Goal: Find specific page/section: Find specific page/section

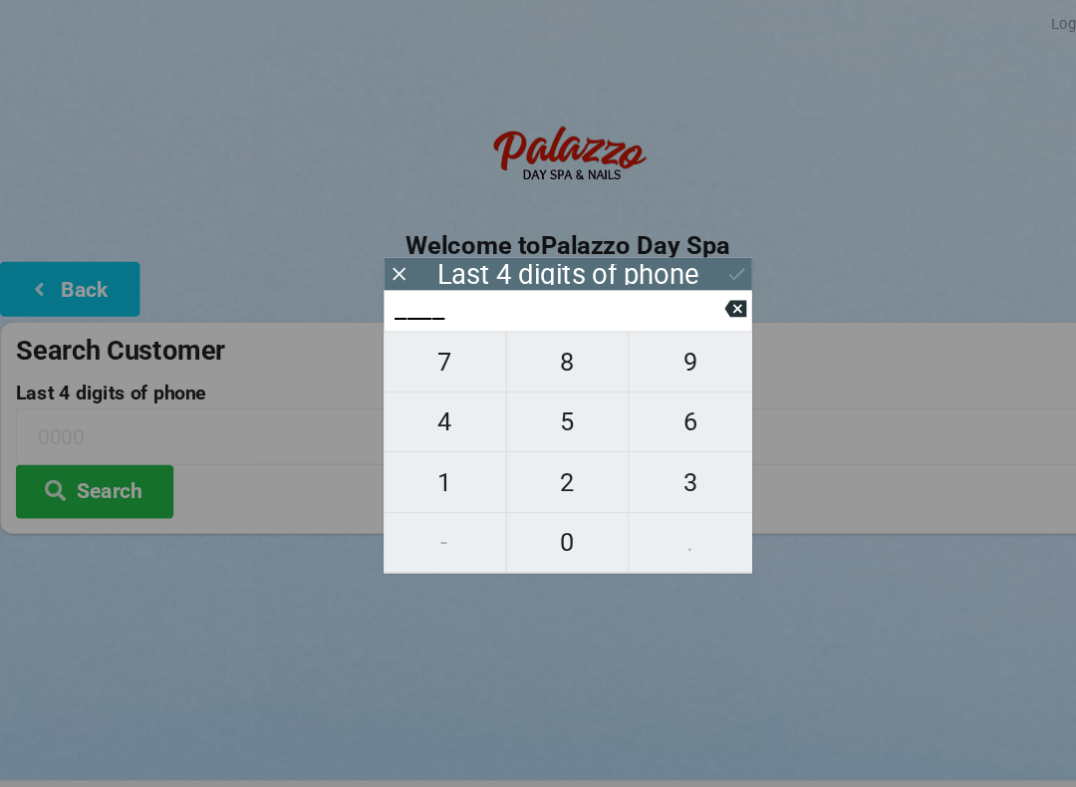
click at [530, 411] on span "5" at bounding box center [538, 400] width 116 height 42
type input "5___"
click at [521, 411] on span "5" at bounding box center [538, 400] width 116 height 42
type input "55__"
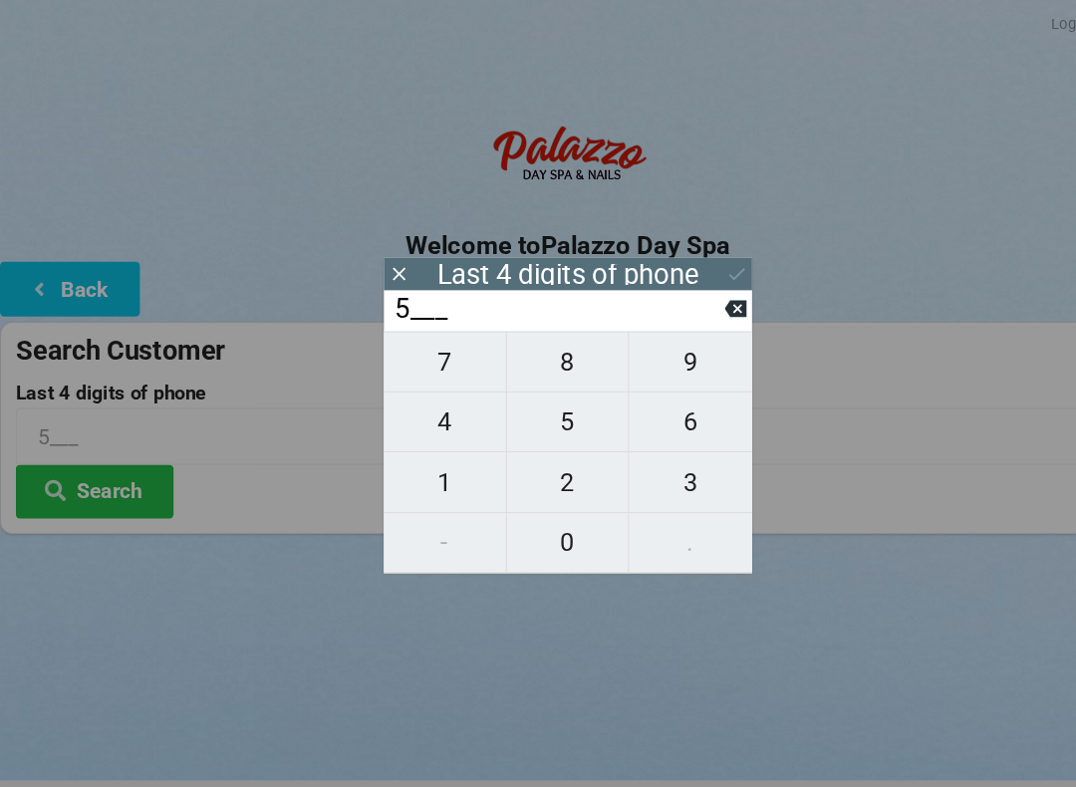
type input "55__"
click at [536, 535] on span "0" at bounding box center [538, 514] width 116 height 42
type input "550_"
click at [701, 303] on icon at bounding box center [696, 292] width 21 height 21
type input "55__"
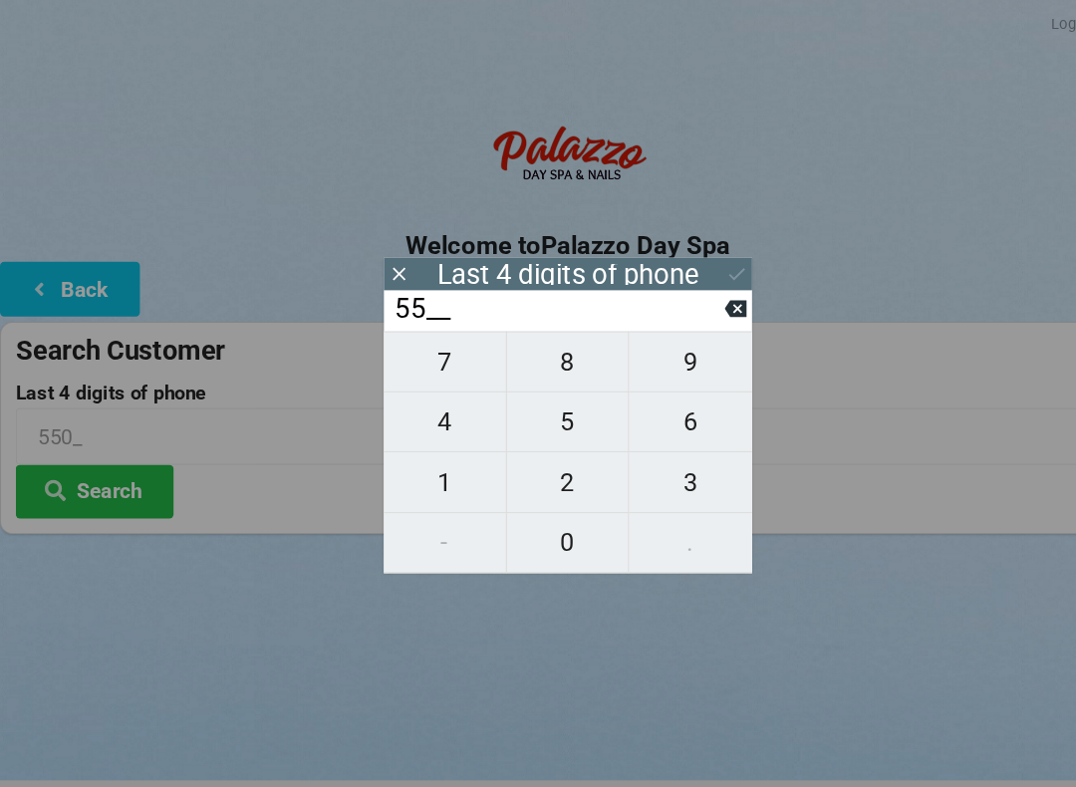
click at [659, 403] on span "6" at bounding box center [654, 400] width 117 height 42
type input "556_"
click at [538, 527] on span "0" at bounding box center [538, 514] width 116 height 42
type input "5560"
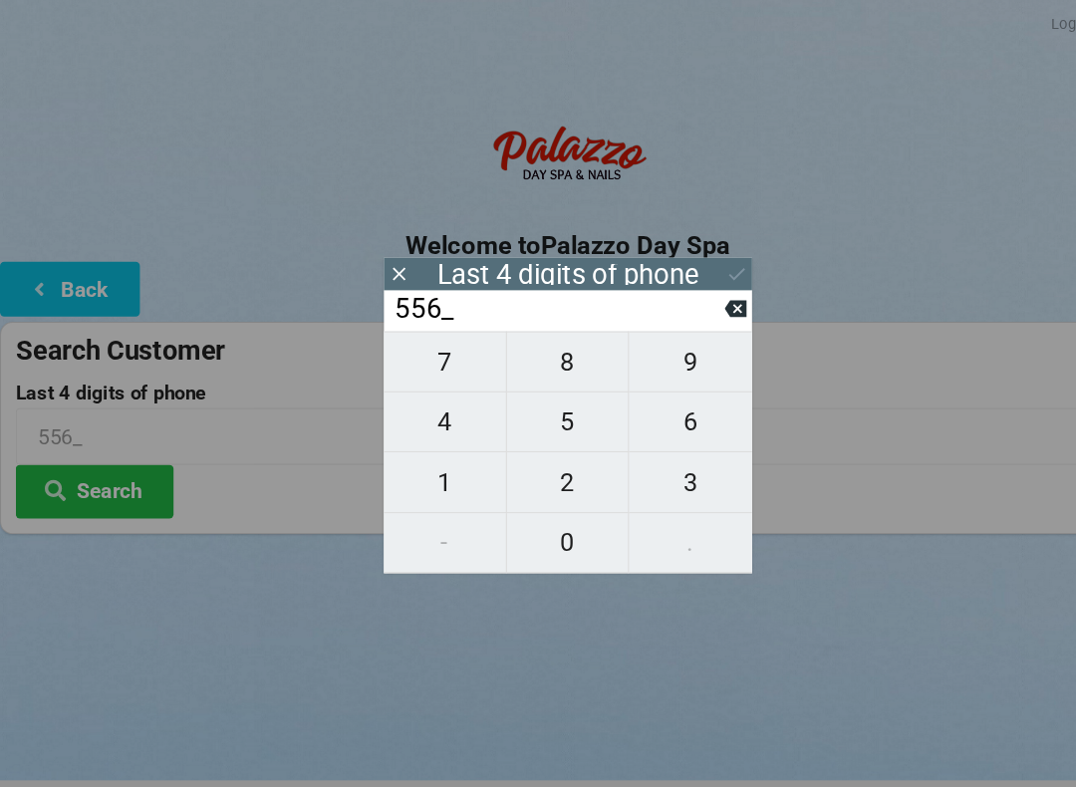
type input "5560"
click at [114, 451] on button "Search" at bounding box center [89, 465] width 149 height 51
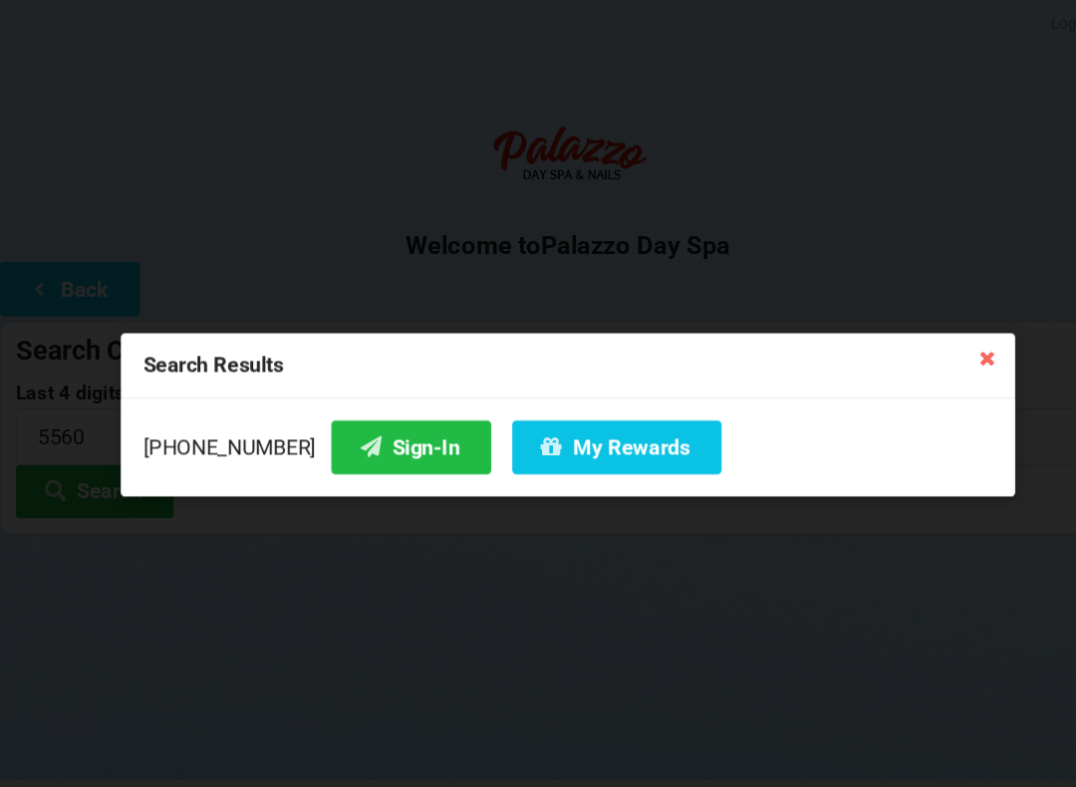
click at [373, 421] on button "Sign-In" at bounding box center [389, 423] width 151 height 51
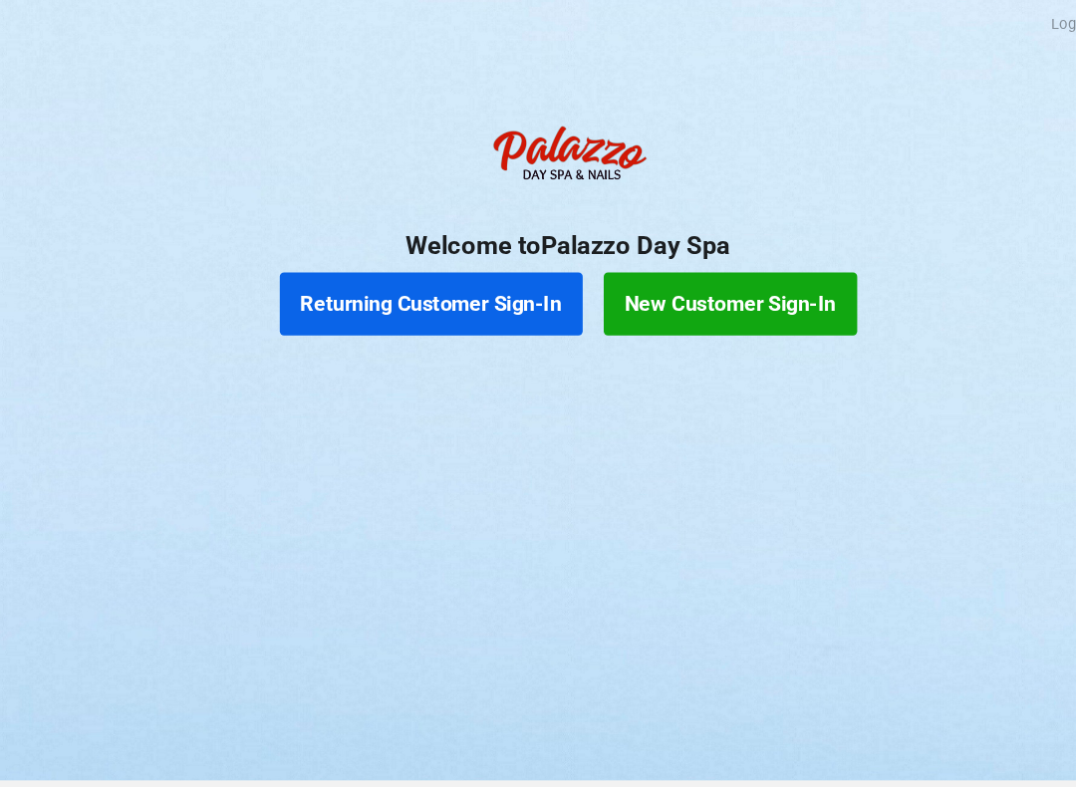
click at [467, 291] on button "Returning Customer Sign-In" at bounding box center [408, 288] width 287 height 60
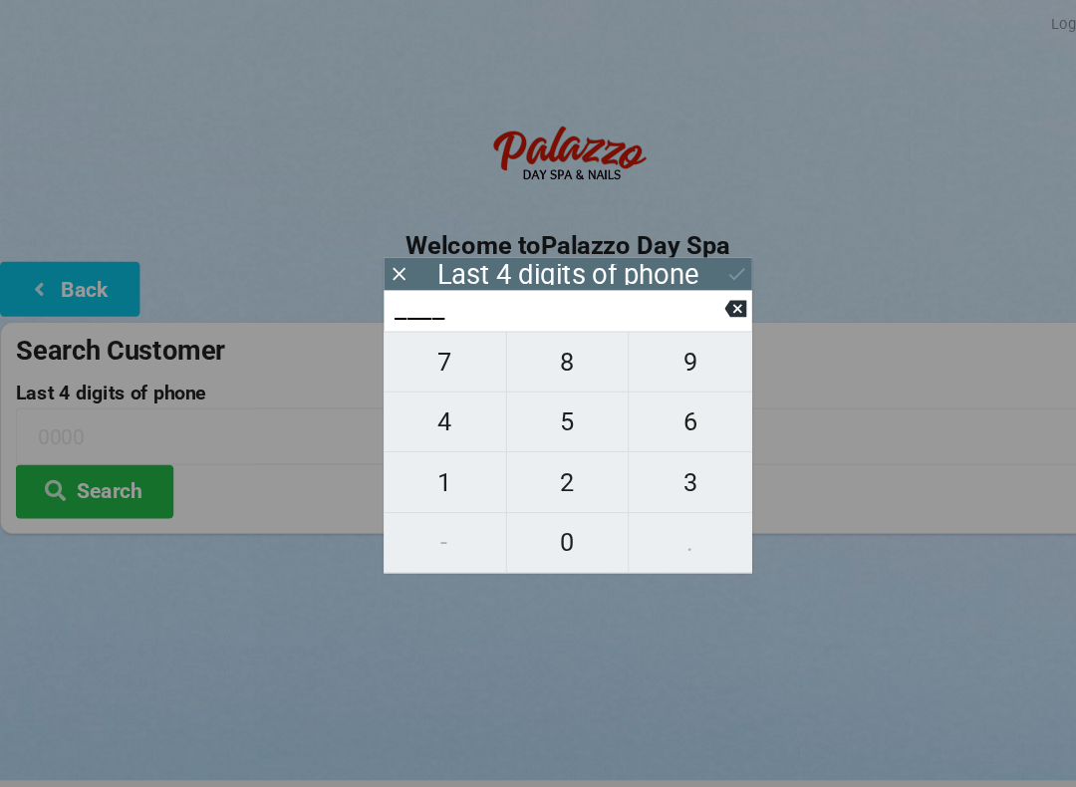
click at [647, 464] on span "3" at bounding box center [654, 457] width 117 height 42
type input "3___"
click at [426, 361] on span "7" at bounding box center [422, 343] width 116 height 42
type input "37__"
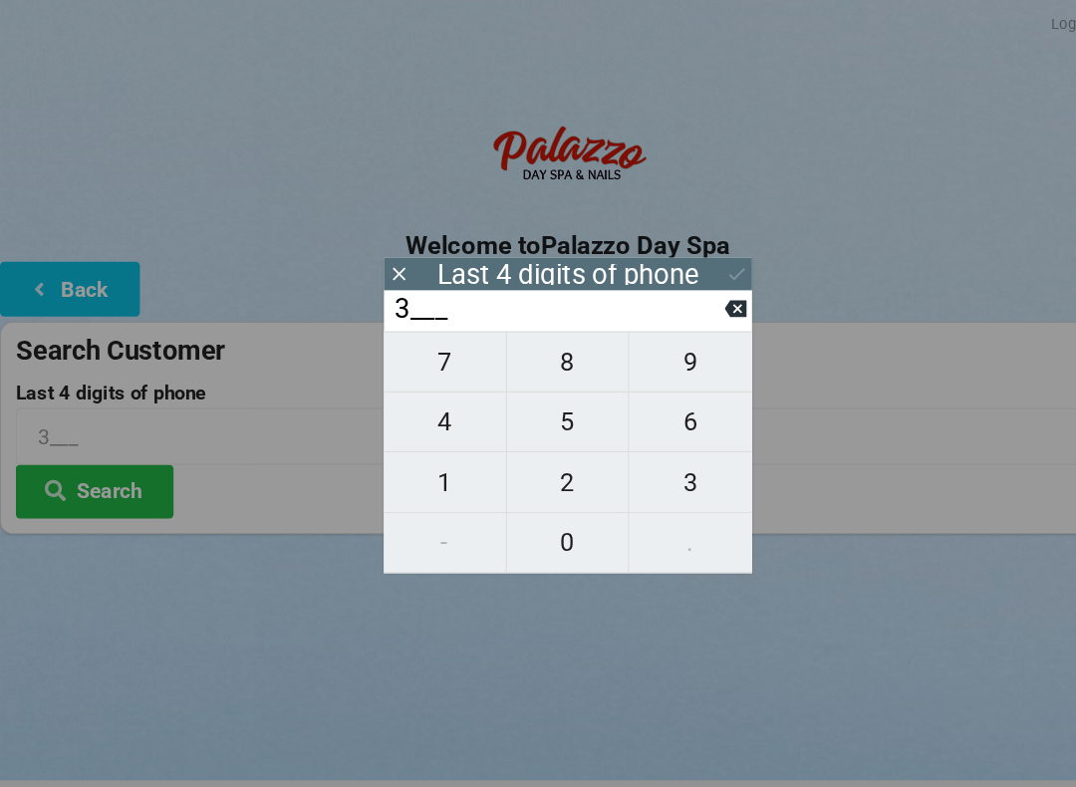
type input "37__"
click at [655, 519] on div "7 8 9 4 5 6 1 2 3 - 0 ." at bounding box center [538, 428] width 349 height 229
click at [685, 305] on input "37__" at bounding box center [529, 293] width 315 height 32
click at [695, 301] on icon at bounding box center [696, 293] width 21 height 16
click at [435, 420] on span "4" at bounding box center [422, 400] width 116 height 42
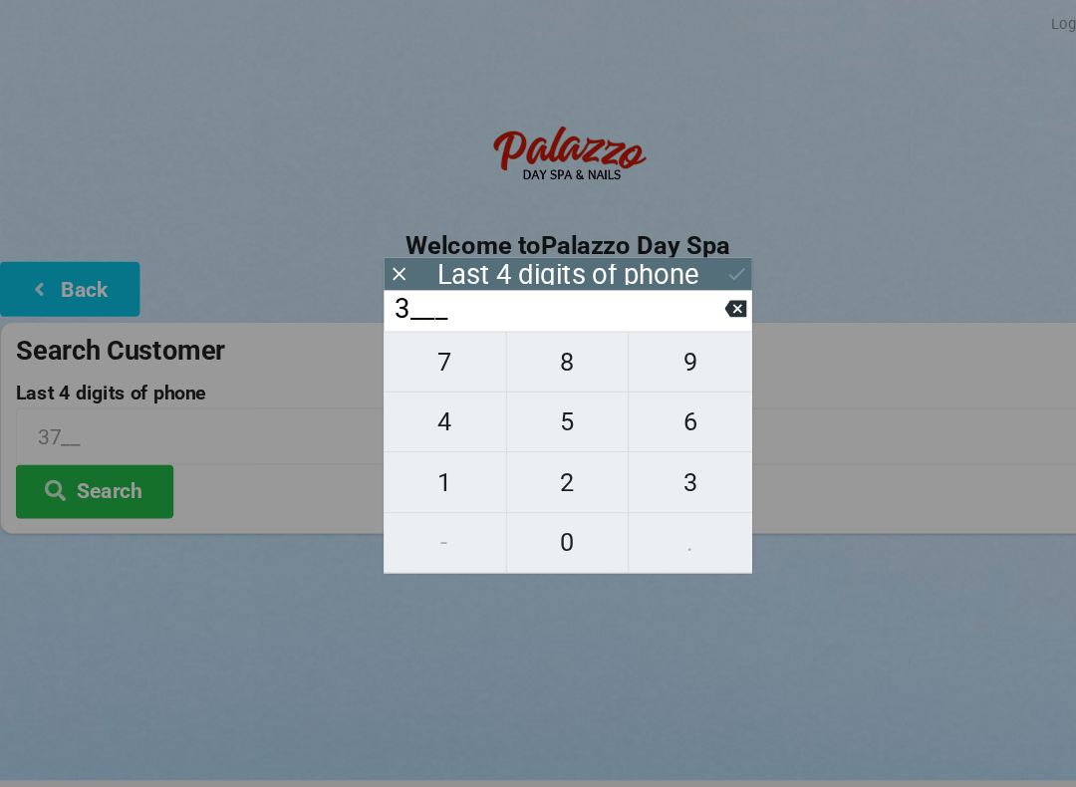
type input "34__"
click at [435, 358] on span "7" at bounding box center [422, 343] width 116 height 42
type input "347_"
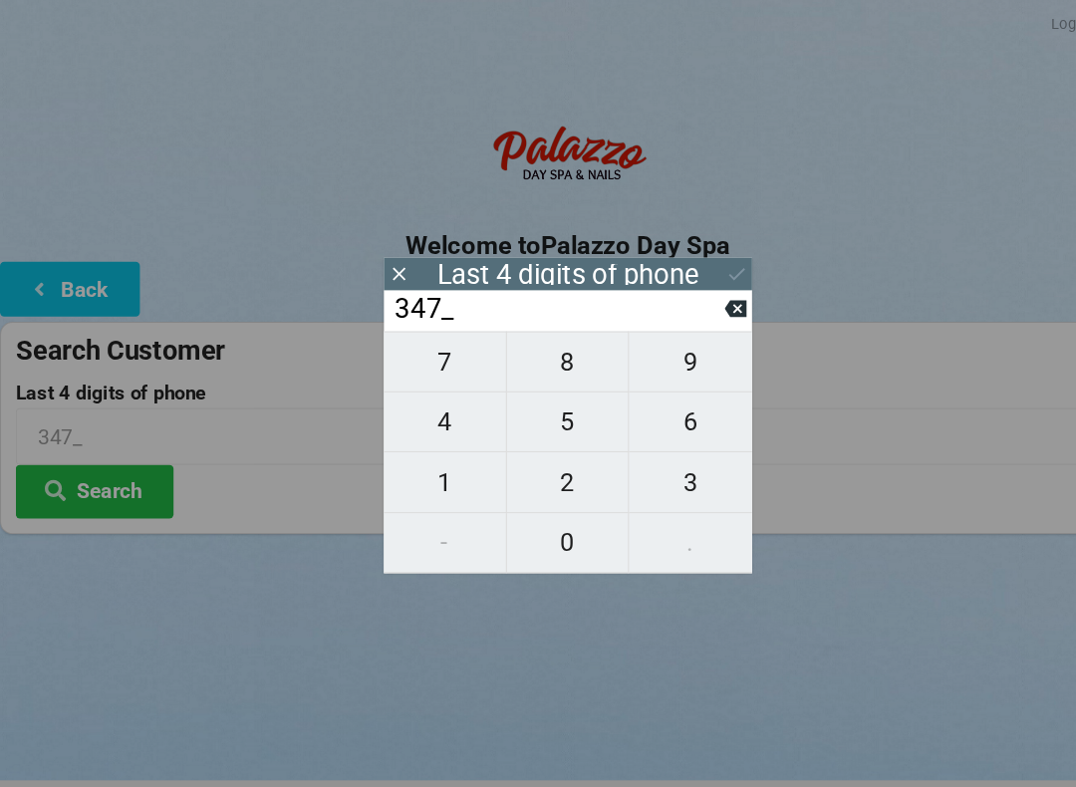
click at [661, 470] on span "3" at bounding box center [654, 457] width 117 height 42
type input "3473"
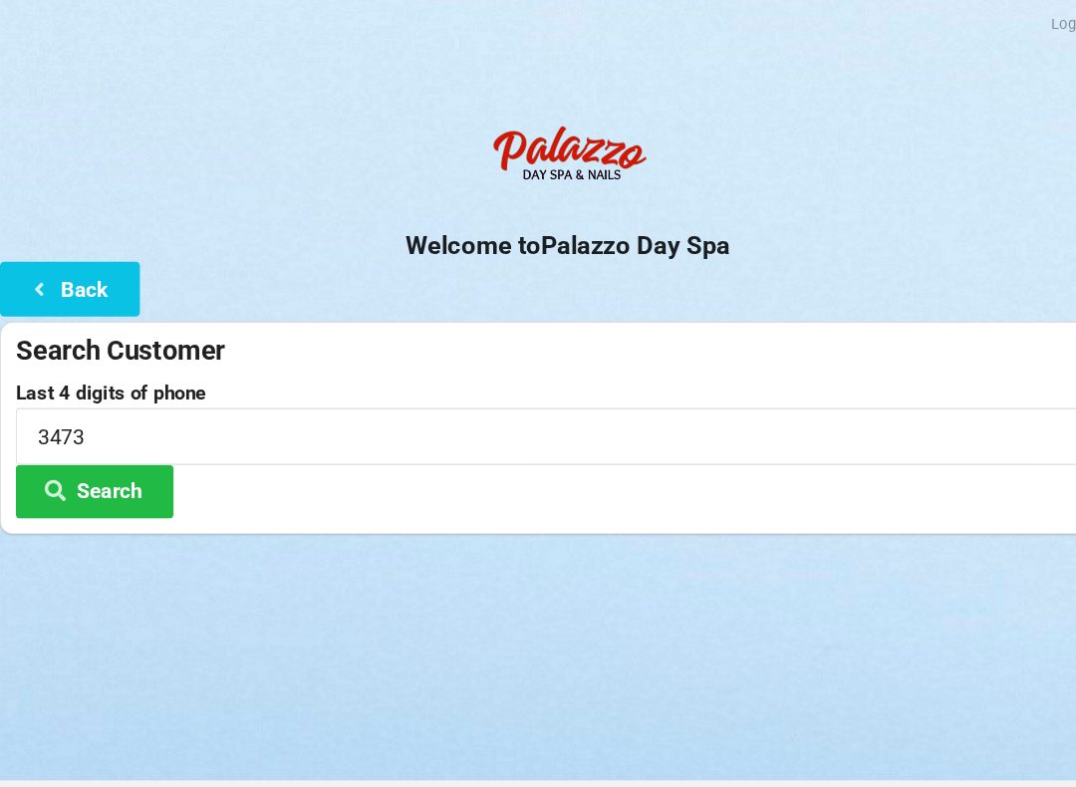
click at [624, 663] on div "Logout Logout Sign-In Welcome to Palazzo Day Spa Back Search Customer Last 4 di…" at bounding box center [538, 393] width 1076 height 787
click at [141, 474] on button "Search" at bounding box center [89, 465] width 149 height 51
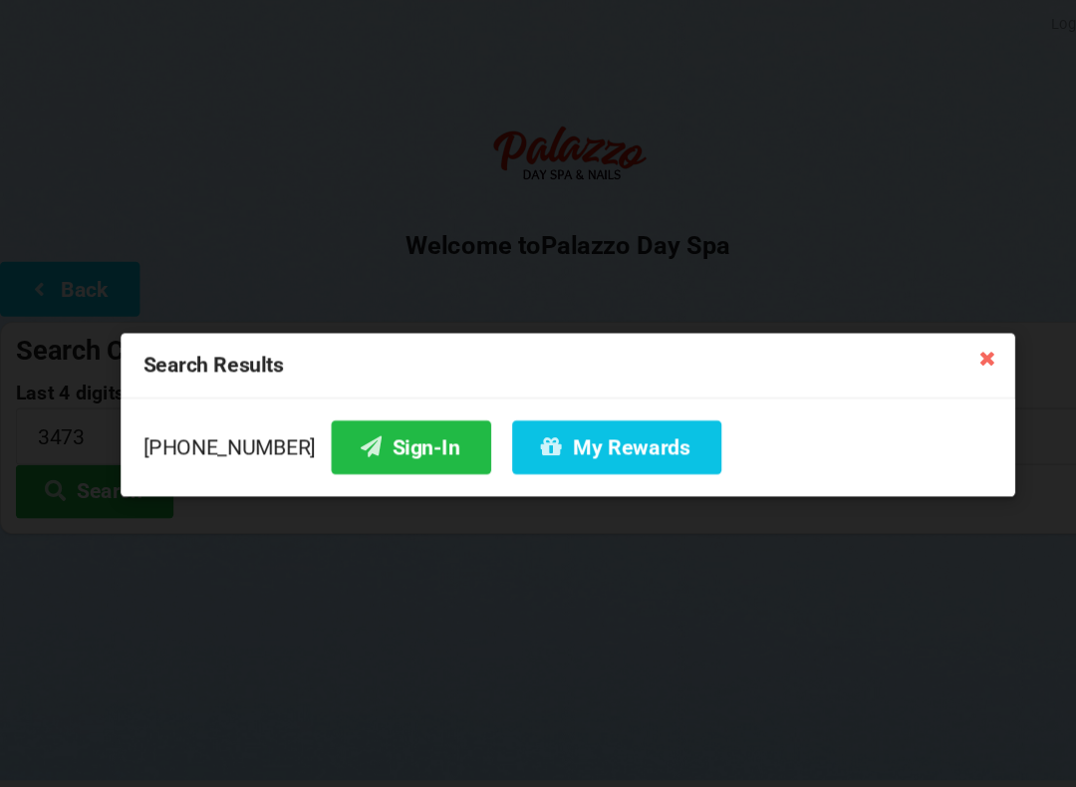
click at [375, 428] on button "Sign-In" at bounding box center [389, 423] width 151 height 51
